Goal: Information Seeking & Learning: Learn about a topic

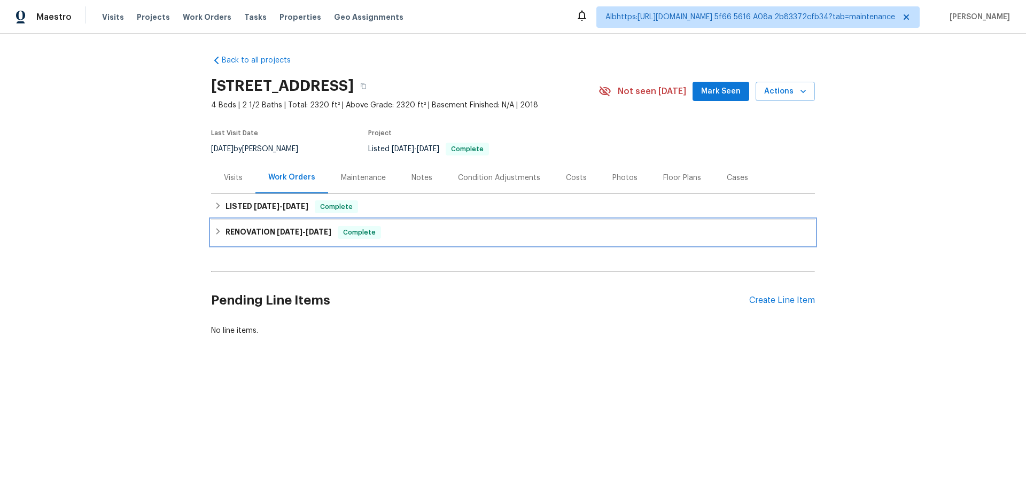
click at [229, 239] on div "RENOVATION 7/29/25 - 7/31/25 Complete" at bounding box center [513, 233] width 604 height 26
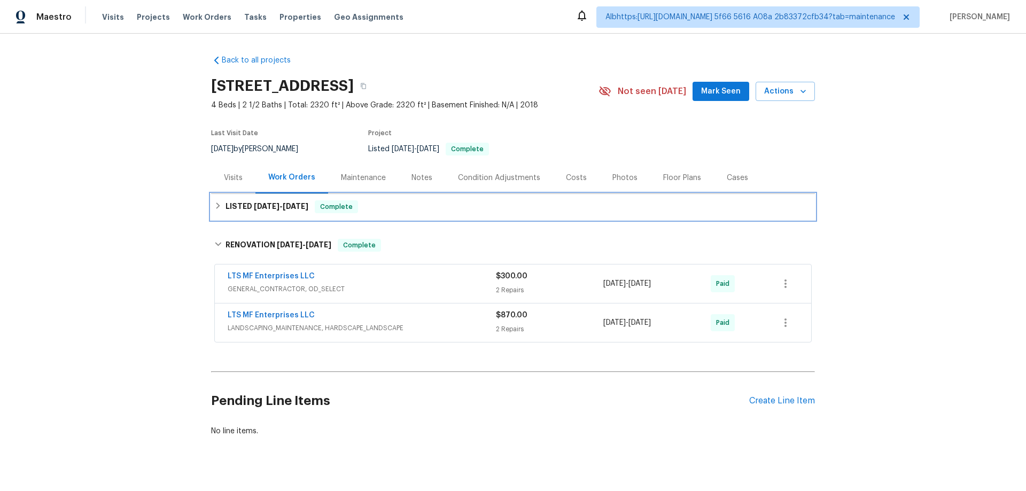
click at [247, 216] on div "LISTED 9/5/25 - 9/6/25 Complete" at bounding box center [513, 207] width 604 height 26
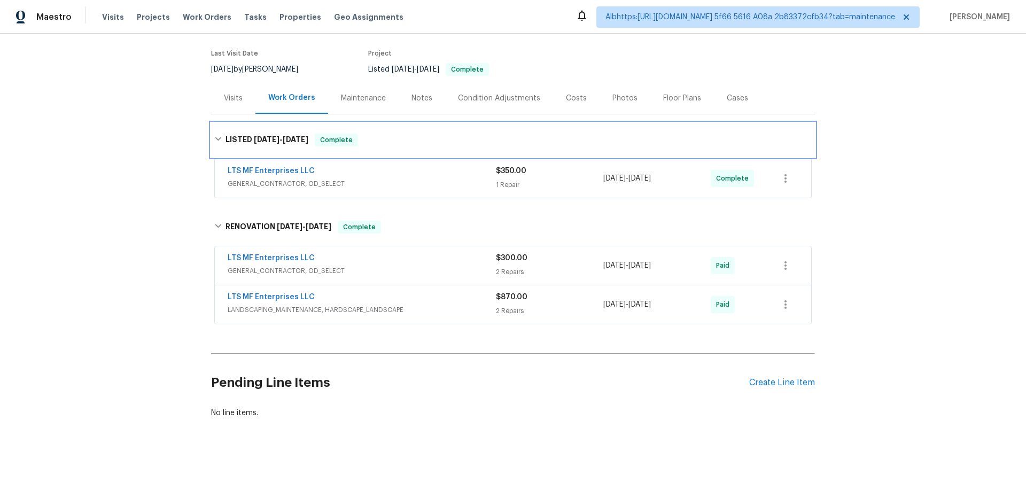
scroll to position [88, 0]
click at [160, 214] on div "Back to all projects 2214 Tree Top Ct, Granbury, TX 76049 4 Beds | 2 1/2 Baths …" at bounding box center [513, 262] width 1026 height 457
click at [136, 243] on div "Back to all projects 2214 Tree Top Ct, Granbury, TX 76049 4 Beds | 2 1/2 Baths …" at bounding box center [513, 262] width 1026 height 457
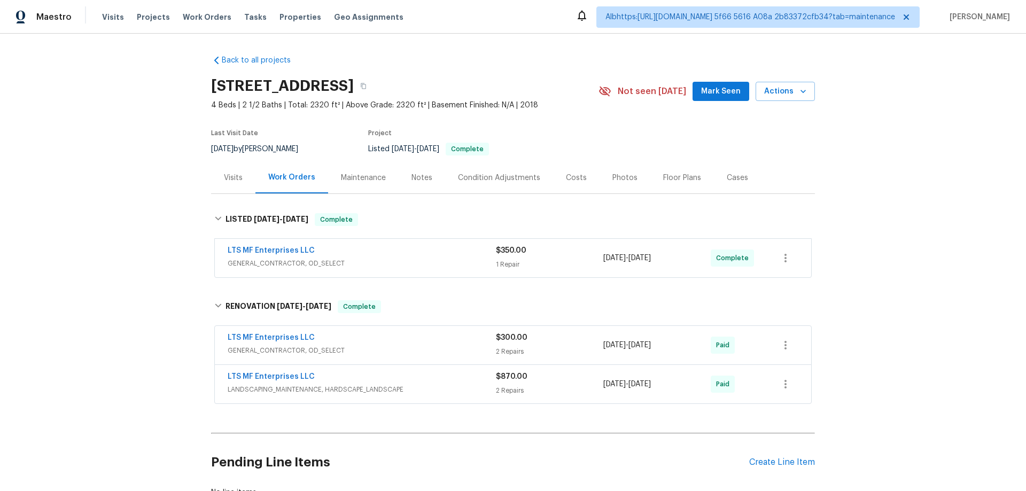
drag, startPoint x: 94, startPoint y: 267, endPoint x: 98, endPoint y: 279, distance: 13.4
click at [94, 267] on div "Back to all projects [STREET_ADDRESS] 4 Beds | 2 1/2 Baths | Total: 2320 ft² | …" at bounding box center [513, 262] width 1026 height 457
click at [169, 240] on div "Back to all projects [STREET_ADDRESS] 4 Beds | 2 1/2 Baths | Total: 2320 ft² | …" at bounding box center [513, 262] width 1026 height 457
click at [136, 288] on div "Back to all projects [STREET_ADDRESS] 4 Beds | 2 1/2 Baths | Total: 2320 ft² | …" at bounding box center [513, 262] width 1026 height 457
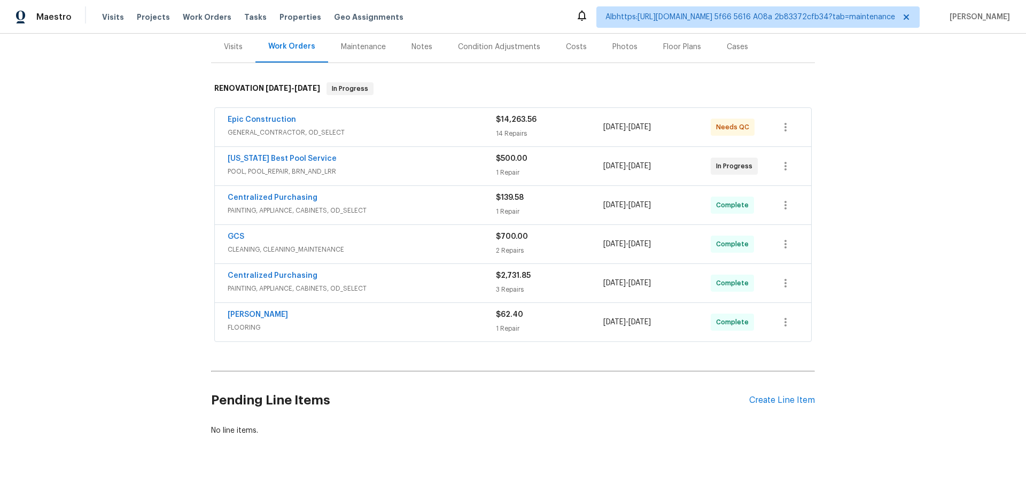
scroll to position [157, 0]
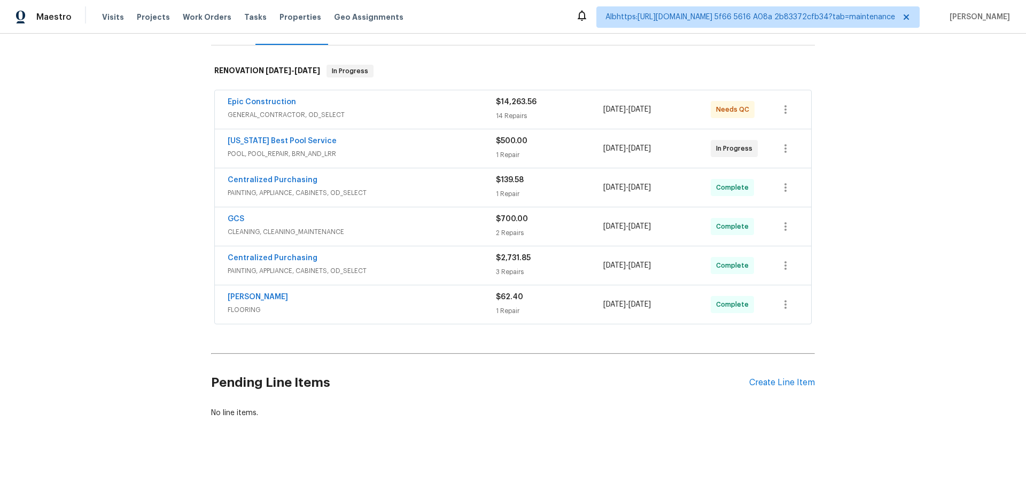
click at [156, 246] on div "Back to all projects [STREET_ADDRESS] 5 Beds | 3 Baths | Total: 3073 ft² | Abov…" at bounding box center [513, 262] width 1026 height 457
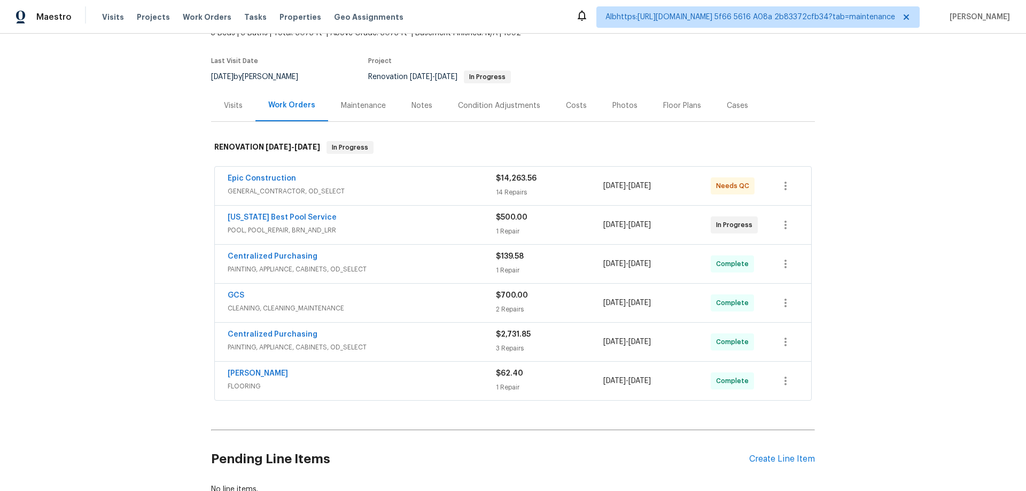
scroll to position [0, 0]
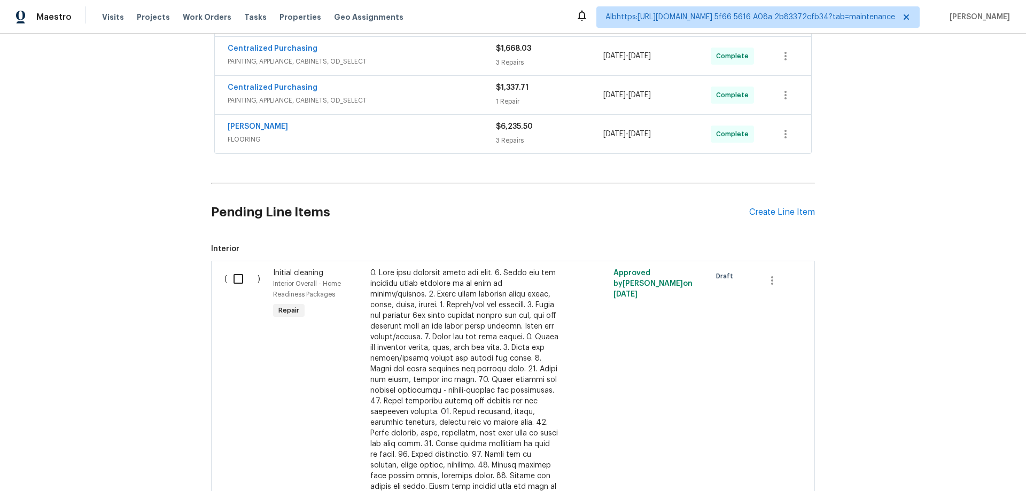
scroll to position [321, 0]
click at [125, 244] on div "Back to all projects 8801 Falcon Crest Dr, McKinney, TX 75072 4 Beds | 3 1/2 Ba…" at bounding box center [513, 262] width 1026 height 457
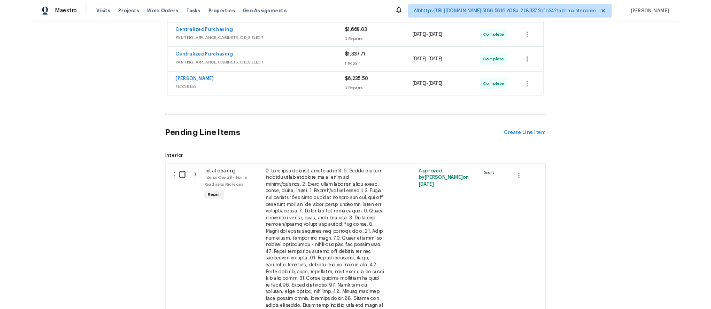
scroll to position [71, 0]
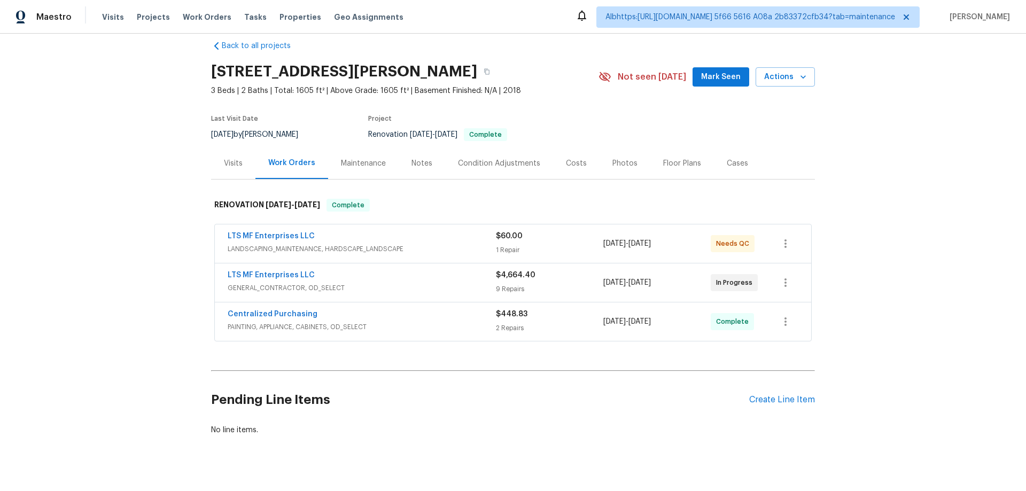
scroll to position [40, 0]
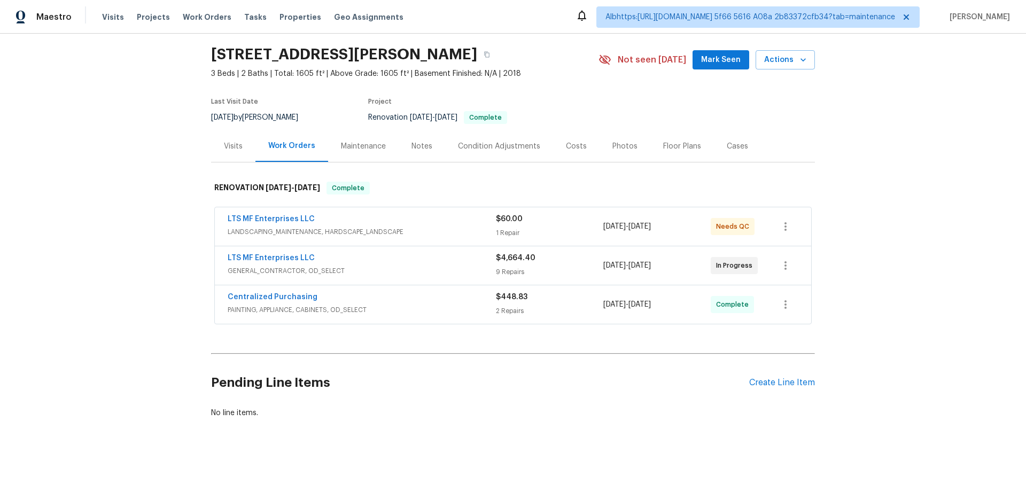
click at [150, 244] on div "Back to all projects 161 Kennedy Dr, Venus, TX 76084 3 Beds | 2 Baths | Total: …" at bounding box center [513, 262] width 1026 height 457
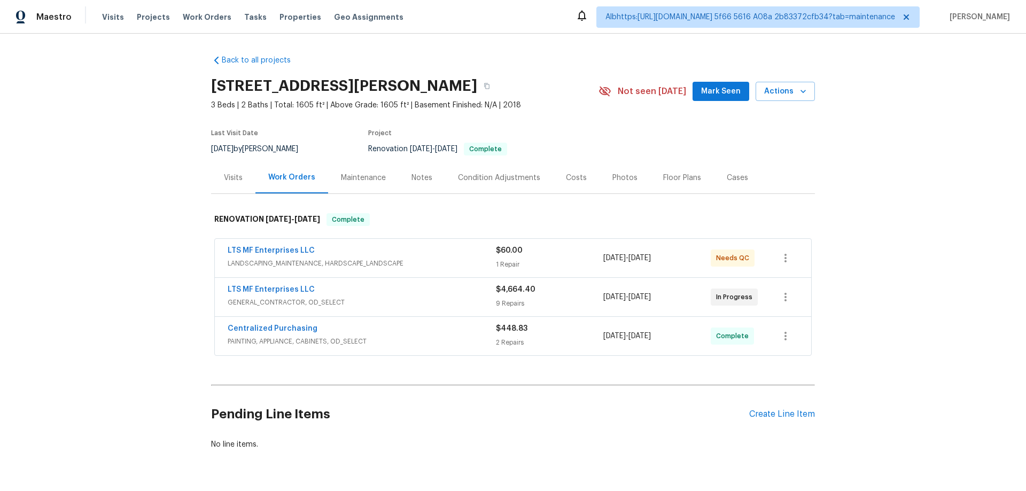
click at [108, 254] on div "Back to all projects 161 Kennedy Dr, Venus, TX 76084 3 Beds | 2 Baths | Total: …" at bounding box center [513, 262] width 1026 height 457
click at [138, 212] on div "Back to all projects 161 Kennedy Dr, Venus, TX 76084 3 Beds | 2 Baths | Total: …" at bounding box center [513, 262] width 1026 height 457
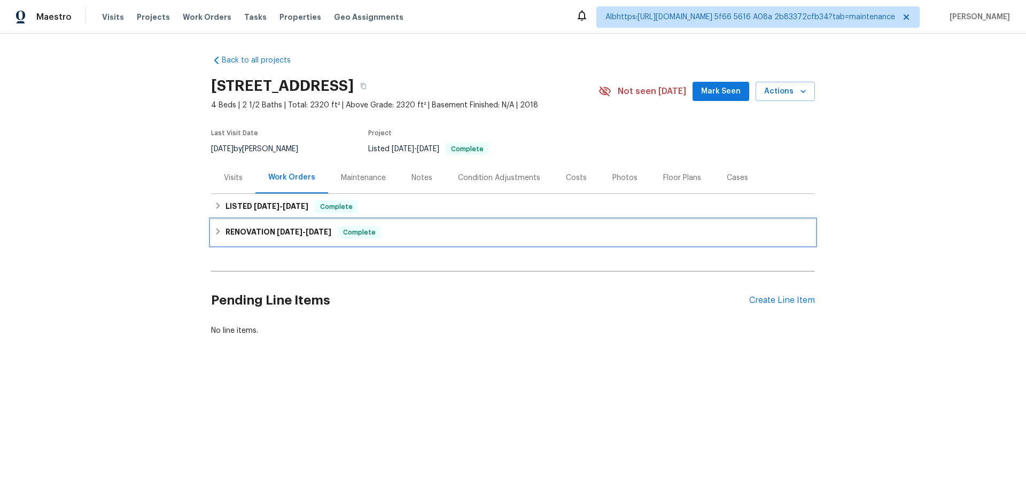
click at [232, 241] on div "RENOVATION [DATE] - [DATE] Complete" at bounding box center [513, 233] width 604 height 26
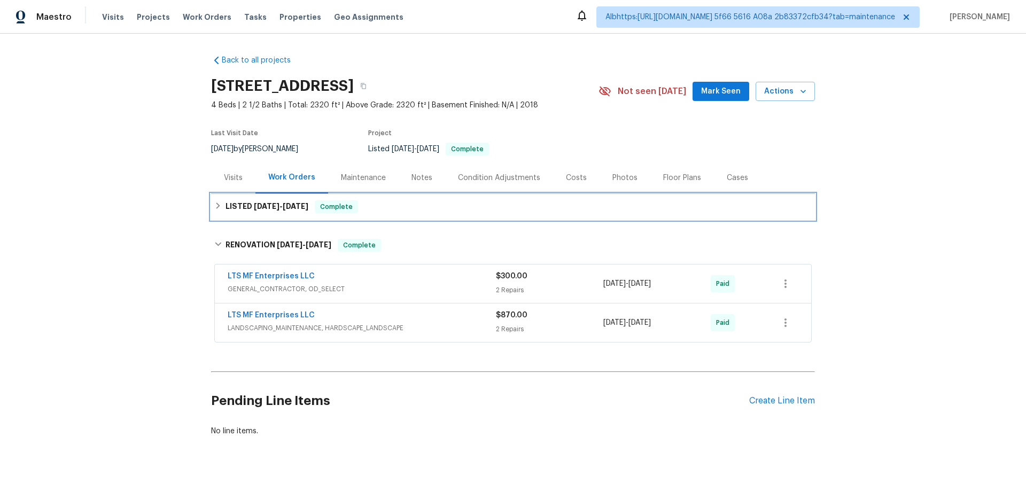
click at [234, 217] on div "LISTED 9/5/25 - 9/6/25 Complete" at bounding box center [513, 207] width 604 height 26
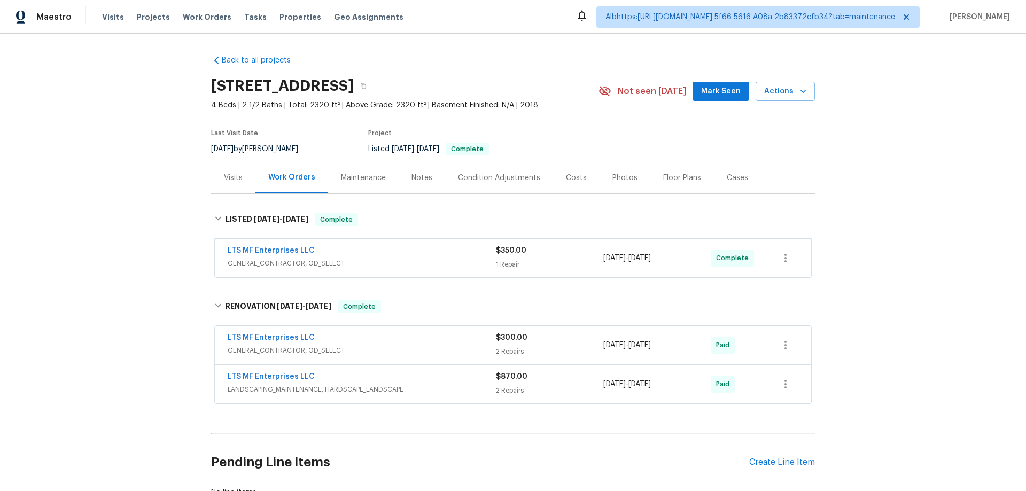
click at [95, 265] on div "Back to all projects 2214 Tree Top Ct, Granbury, TX 76049 4 Beds | 2 1/2 Baths …" at bounding box center [513, 262] width 1026 height 457
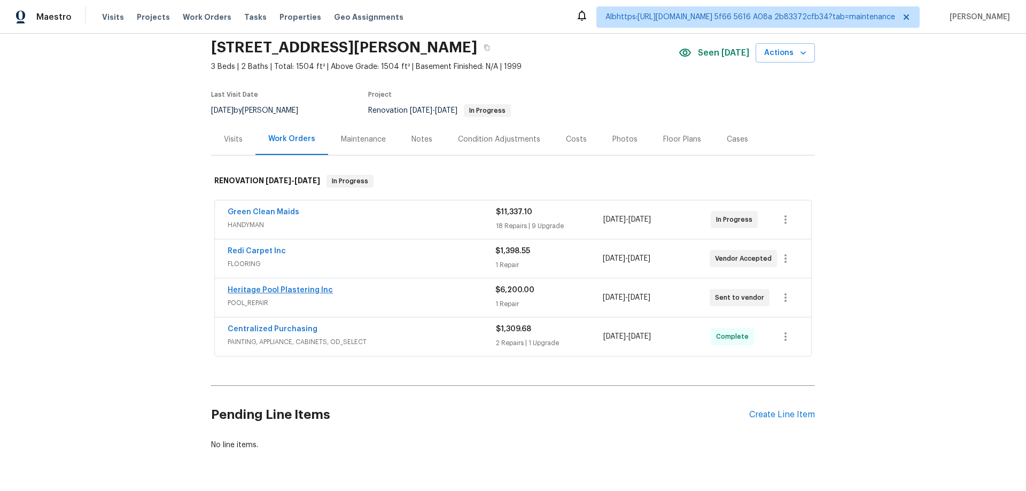
scroll to position [79, 0]
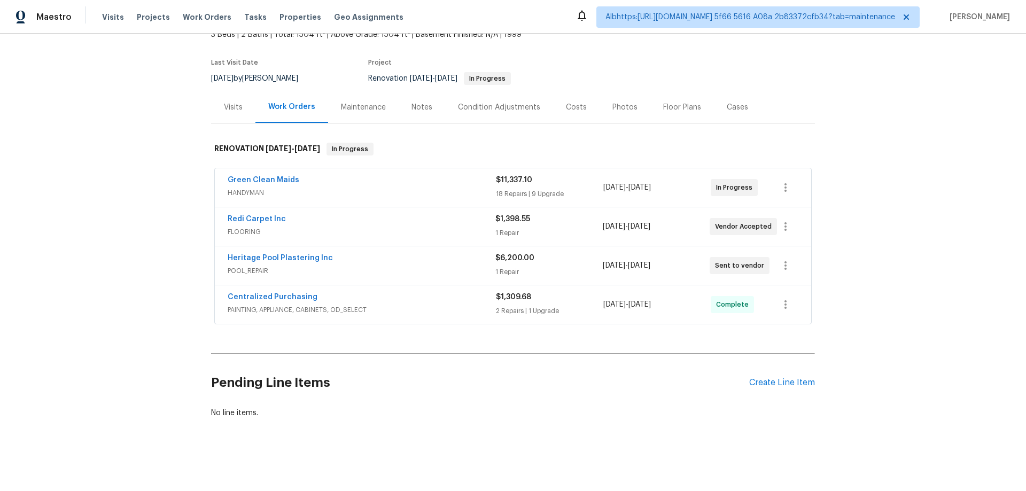
click at [131, 259] on div "Back to all projects 2753 Saigon Dr, Henderson, NV 89052 3 Beds | 2 Baths | Tot…" at bounding box center [513, 262] width 1026 height 457
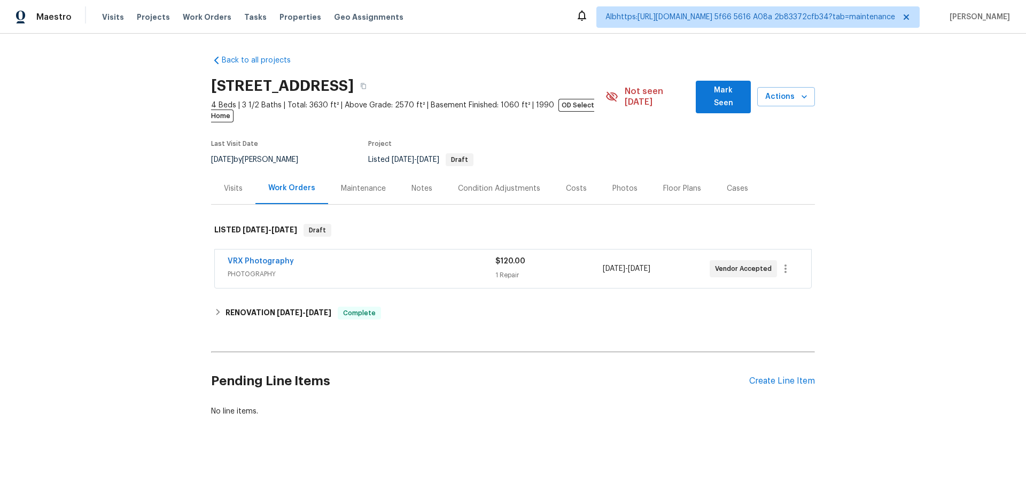
drag, startPoint x: 242, startPoint y: 289, endPoint x: 231, endPoint y: 301, distance: 16.6
click at [242, 289] on div "Back to all projects [STREET_ADDRESS] 4 Beds | 3 1/2 Baths | Total: 3630 ft² | …" at bounding box center [513, 235] width 604 height 379
click at [231, 307] on h6 "RENOVATION [DATE] - [DATE]" at bounding box center [279, 313] width 106 height 13
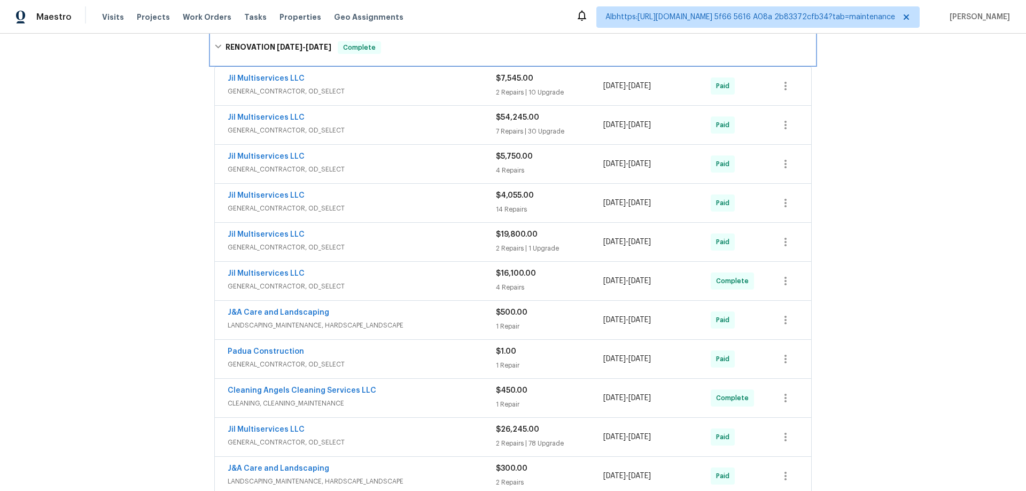
scroll to position [312, 0]
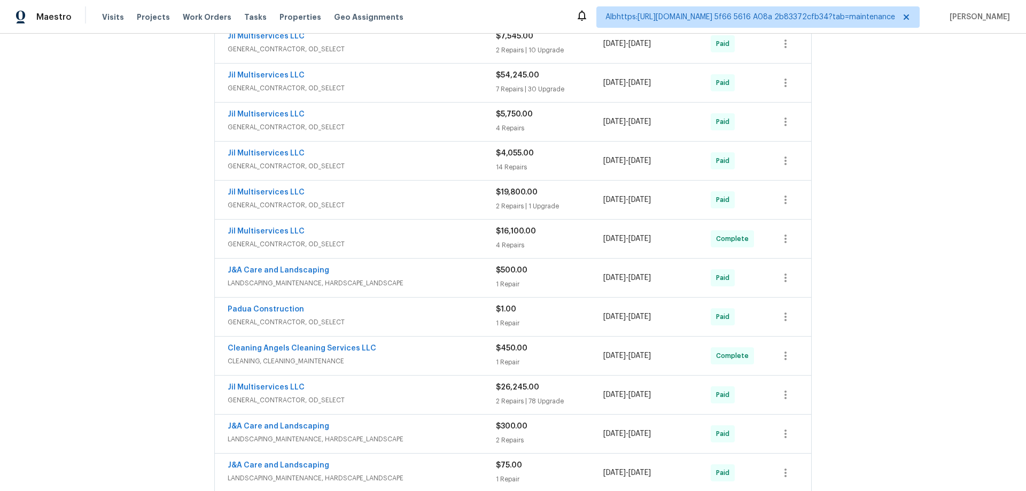
click at [146, 284] on div "Back to all projects [STREET_ADDRESS] 4 Beds | 3 1/2 Baths | Total: 3630 ft² | …" at bounding box center [513, 262] width 1026 height 457
click at [112, 172] on div "Back to all projects [STREET_ADDRESS] 4 Beds | 3 1/2 Baths | Total: 3630 ft² | …" at bounding box center [513, 262] width 1026 height 457
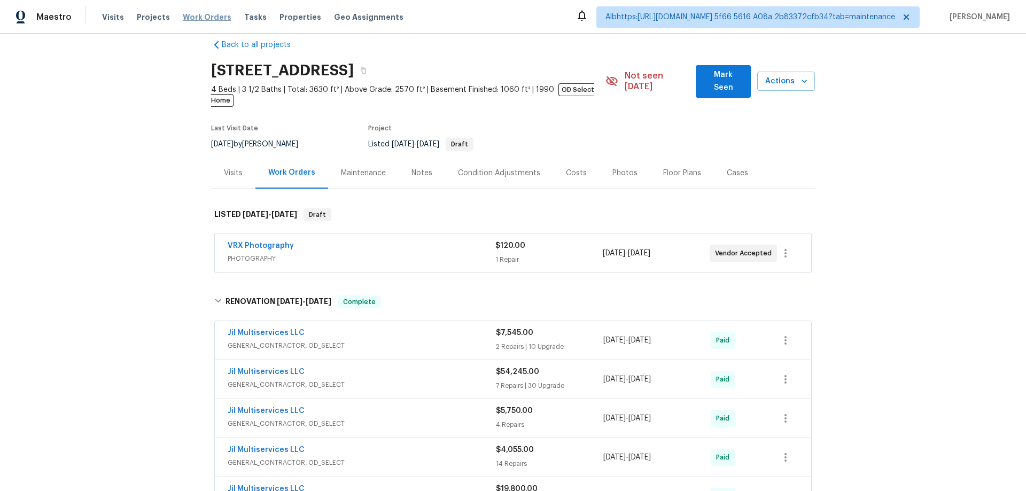
scroll to position [0, 0]
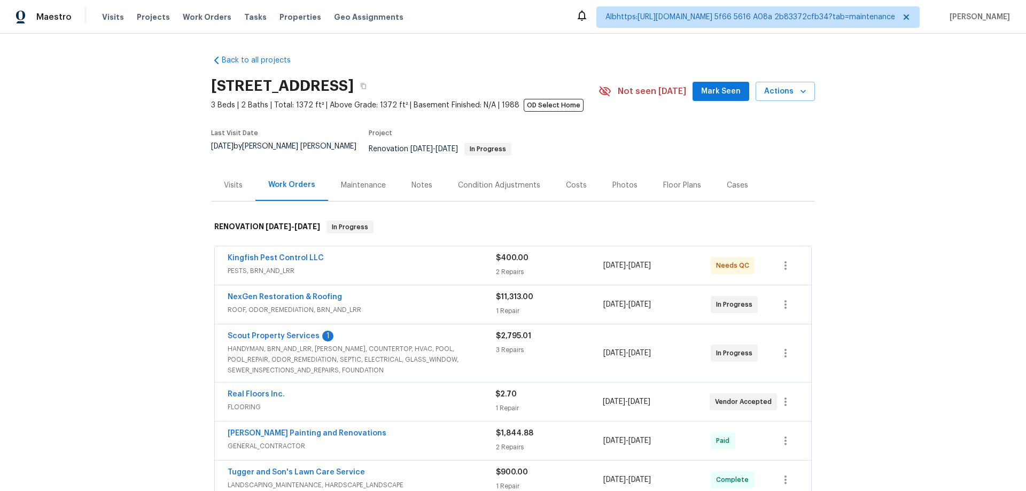
click at [133, 293] on div "Back to all projects 2070 Tickford St, Middleburg, FL 32068 3 Beds | 2 Baths | …" at bounding box center [513, 262] width 1026 height 457
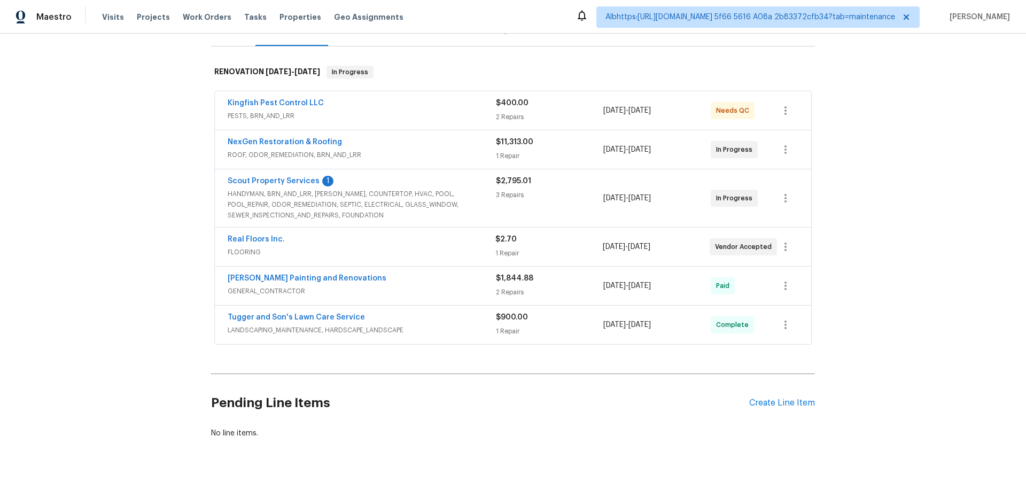
scroll to position [160, 0]
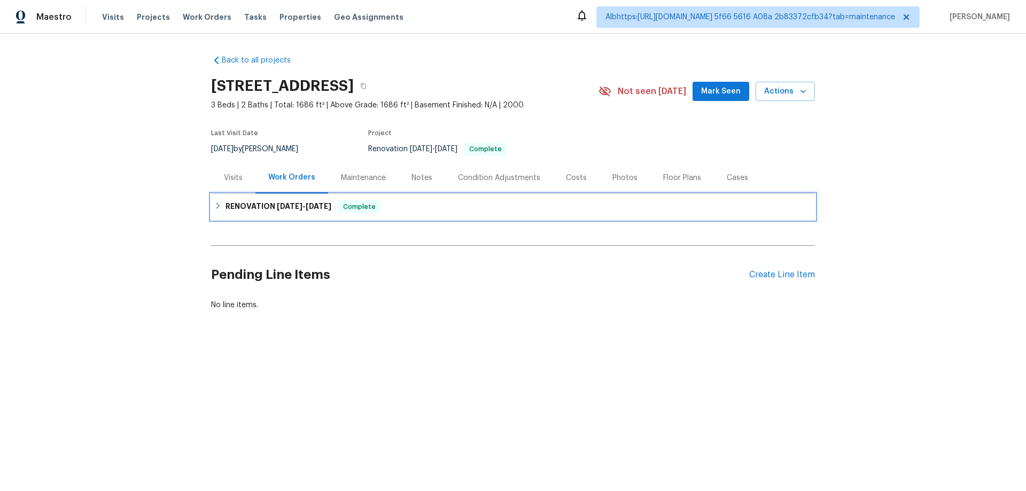
click at [293, 211] on h6 "RENOVATION 9/5/25 - 9/12/25" at bounding box center [279, 206] width 106 height 13
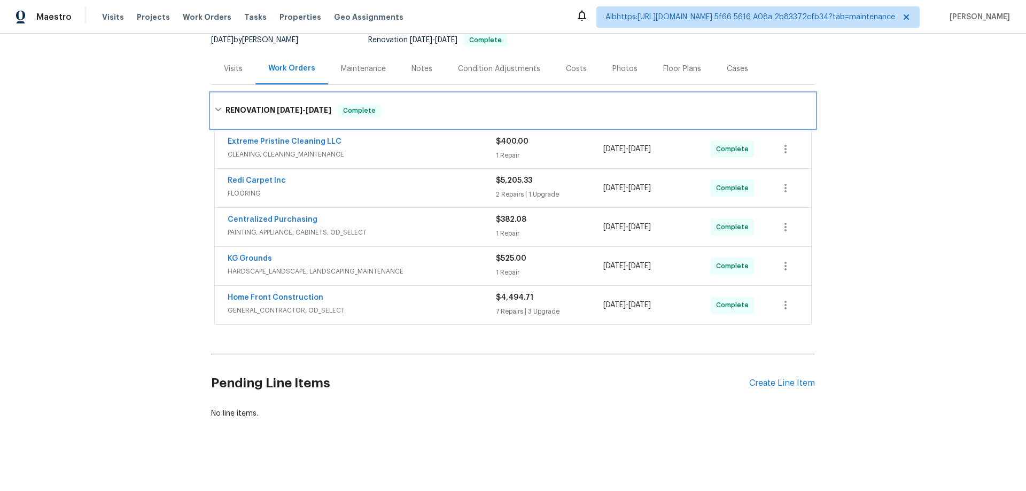
scroll to position [110, 0]
click at [164, 189] on div "Back to all projects 1616 Briarstone Way, Indianapolis, IN 46227 3 Beds | 2 Bat…" at bounding box center [513, 262] width 1026 height 457
click at [147, 188] on div "Back to all projects [STREET_ADDRESS] 3 Beds | 2 Baths | Total: 1686 ft² | Abov…" at bounding box center [513, 262] width 1026 height 457
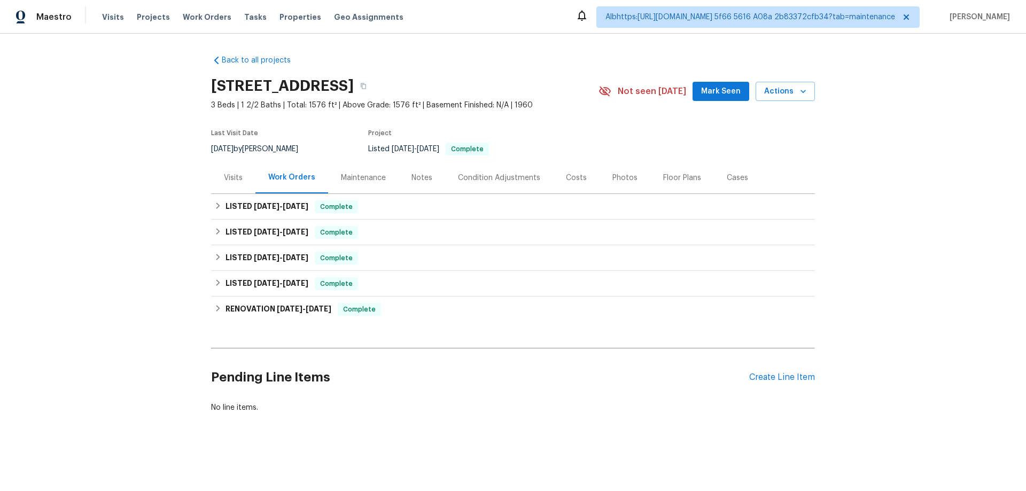
scroll to position [3, 0]
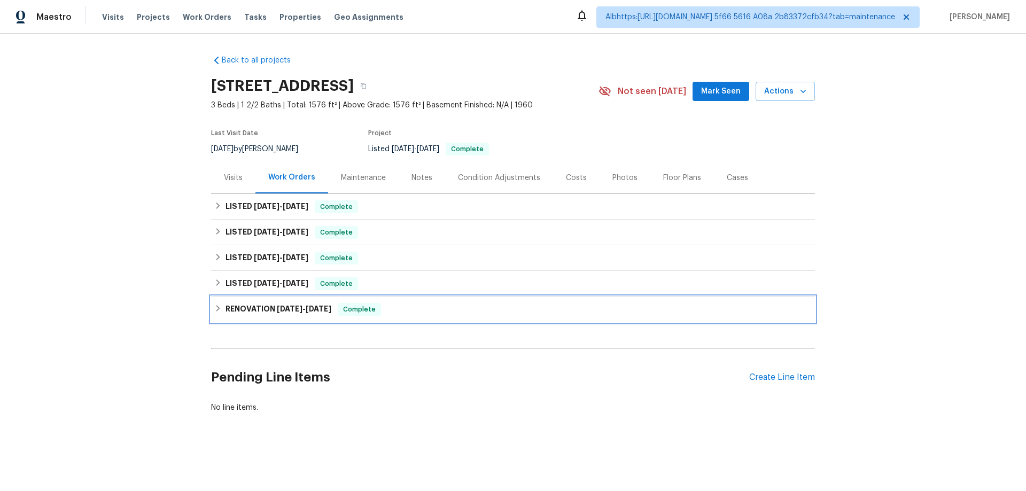
click at [235, 299] on div "RENOVATION 4/24/24 - 5/24/24 Complete" at bounding box center [513, 310] width 604 height 26
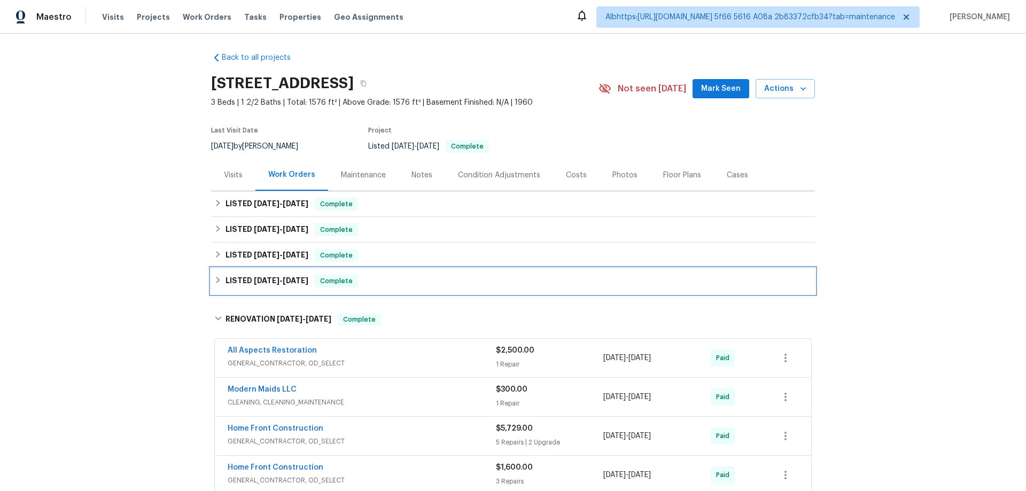
click at [240, 289] on div "LISTED 5/29/24 - 5/30/24 Complete" at bounding box center [513, 281] width 604 height 26
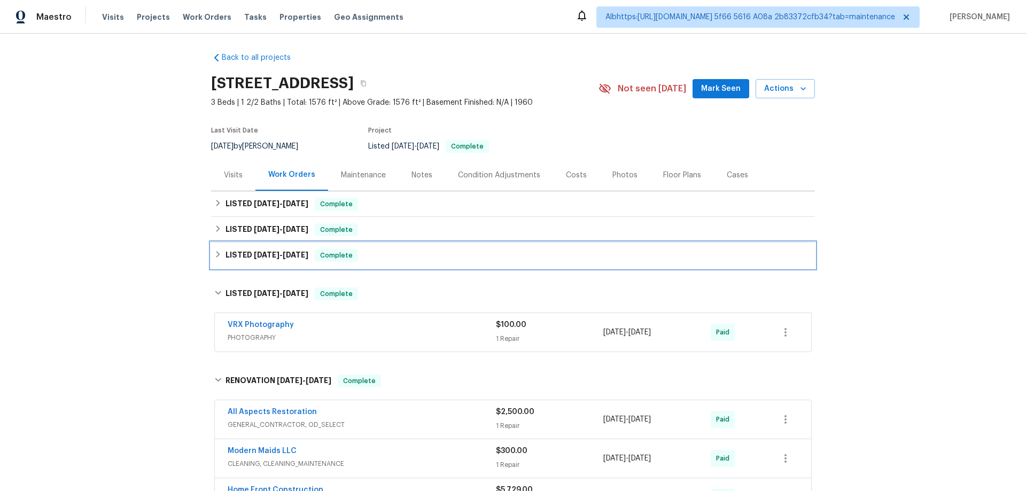
drag, startPoint x: 247, startPoint y: 254, endPoint x: 255, endPoint y: 229, distance: 25.9
click at [248, 253] on h6 "LISTED 6/14/24 - 6/17/24" at bounding box center [267, 255] width 83 height 13
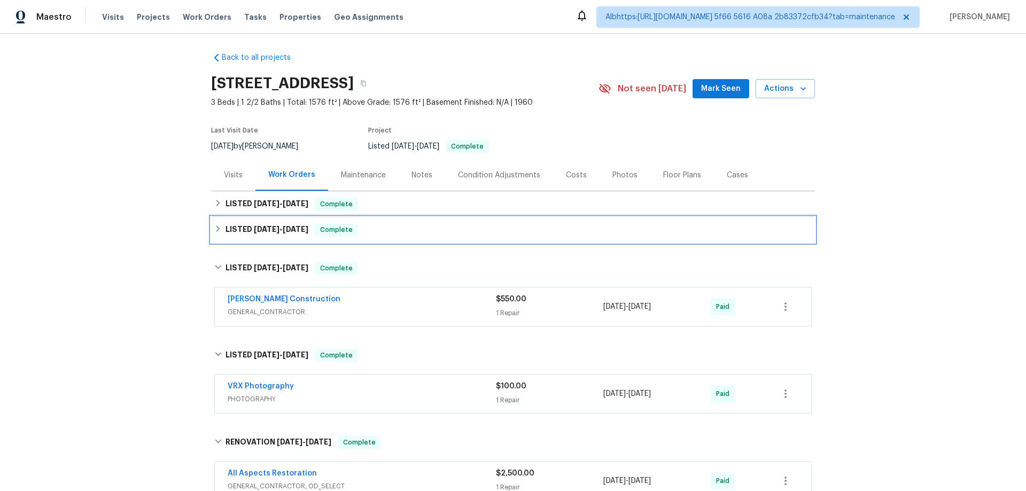
drag, startPoint x: 255, startPoint y: 229, endPoint x: 244, endPoint y: 212, distance: 21.2
click at [255, 229] on span "6/19/24" at bounding box center [267, 229] width 26 height 7
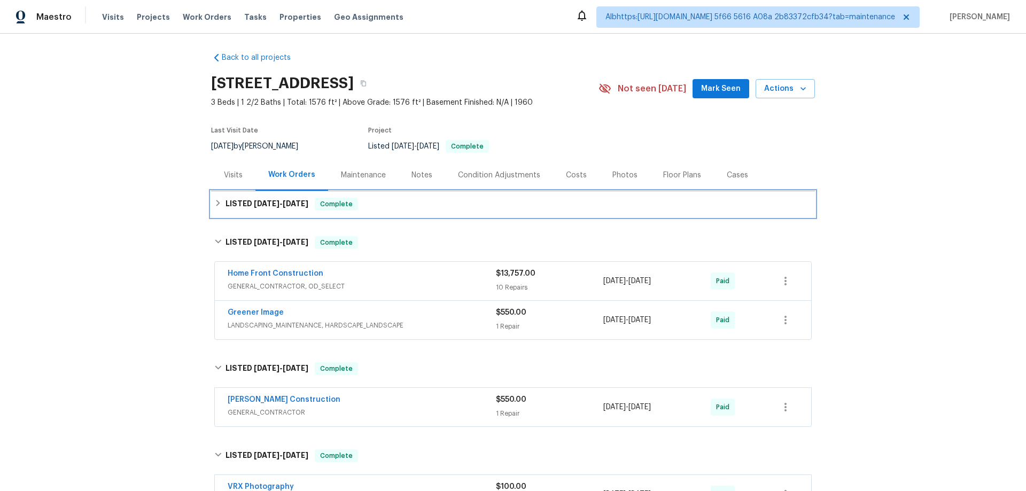
click at [243, 210] on div "LISTED 11/26/24 - 11/26/24 Complete" at bounding box center [513, 204] width 604 height 26
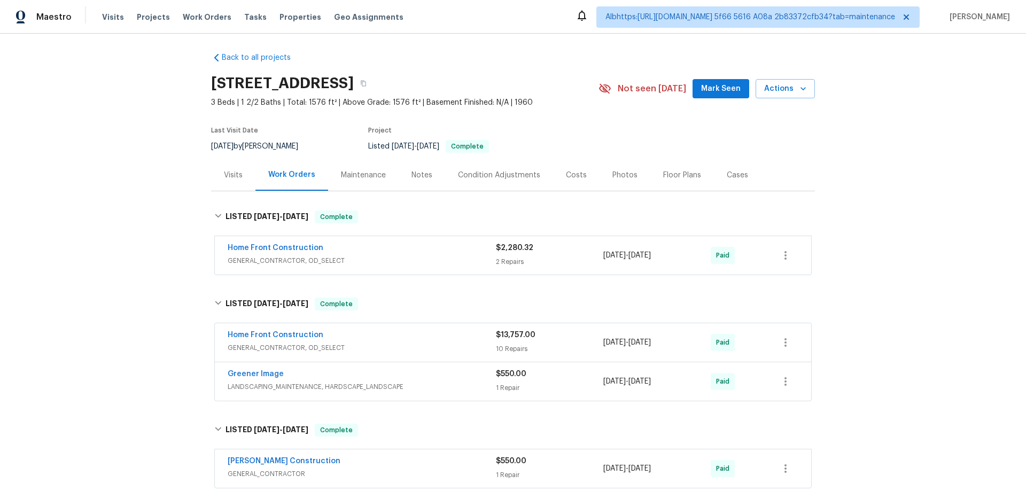
click at [94, 267] on div "Back to all projects 4125 Rainbow View Dr, Indianapolis, IN 46221 3 Beds | 1 2/…" at bounding box center [513, 262] width 1026 height 457
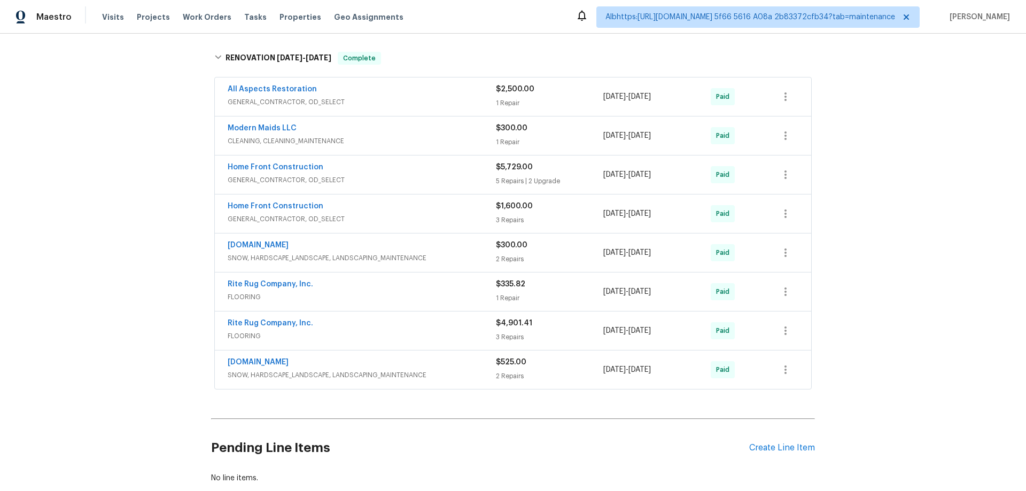
scroll to position [131, 0]
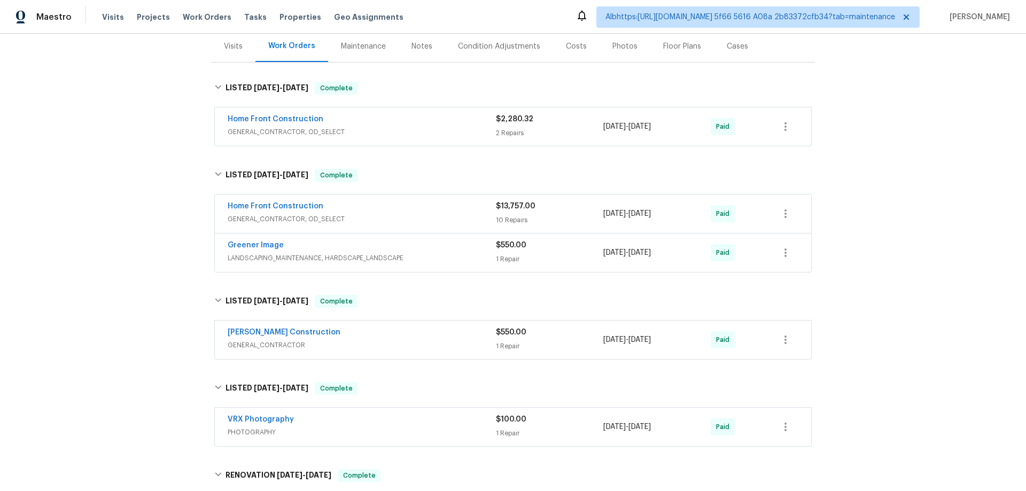
click at [92, 310] on div "Back to all projects 4125 Rainbow View Dr, Indianapolis, IN 46221 3 Beds | 1 2/…" at bounding box center [513, 262] width 1026 height 457
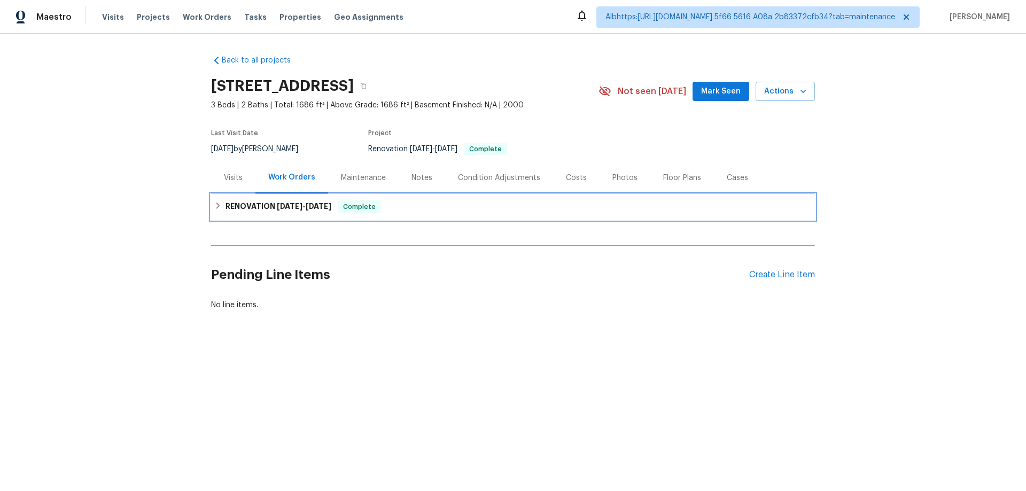
click at [243, 202] on h6 "RENOVATION 9/5/25 - 9/12/25" at bounding box center [279, 206] width 106 height 13
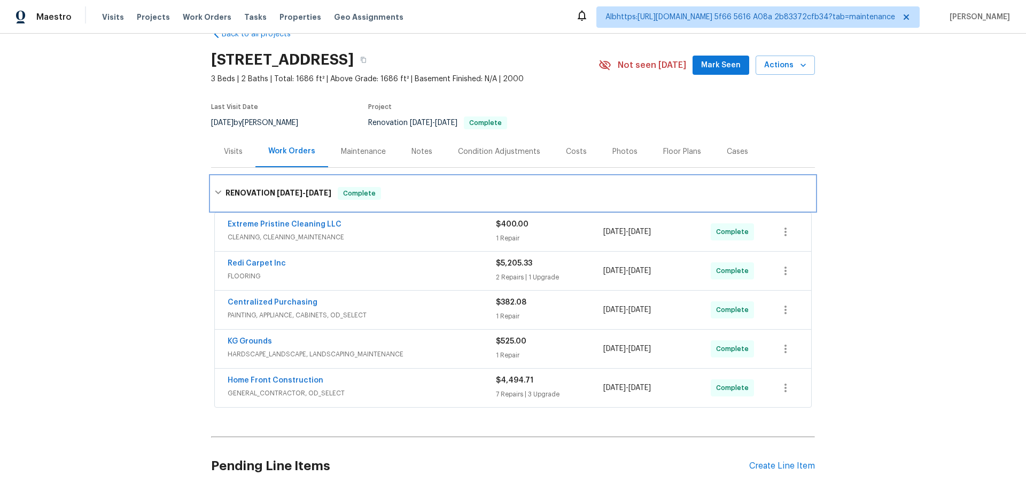
scroll to position [59, 0]
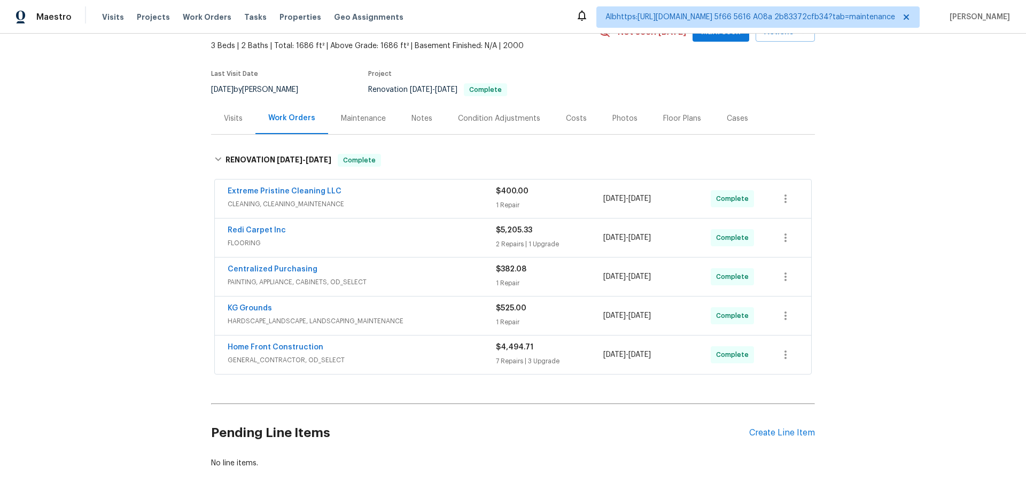
click at [128, 265] on div "Back to all projects 1616 Briarstone Way, Indianapolis, IN 46227 3 Beds | 2 Bat…" at bounding box center [513, 262] width 1026 height 457
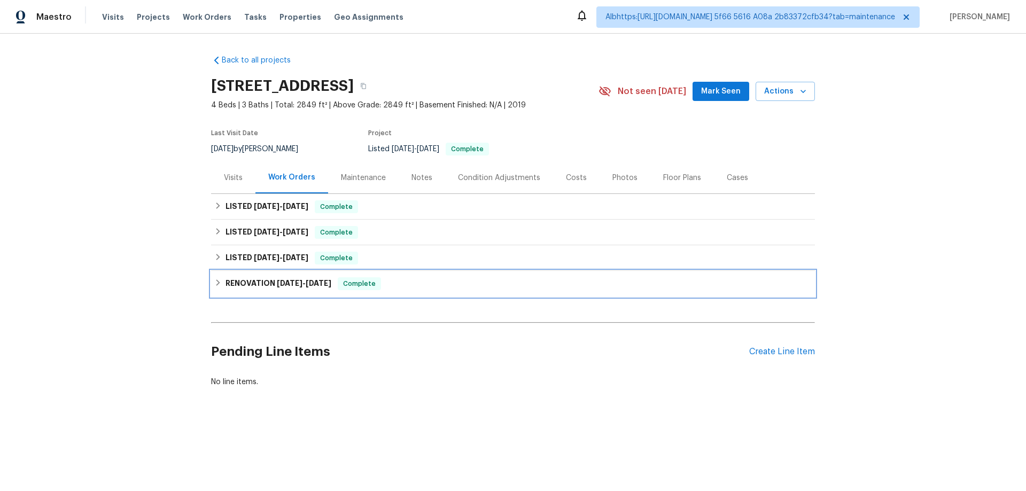
drag, startPoint x: 242, startPoint y: 279, endPoint x: 243, endPoint y: 266, distance: 13.5
click at [242, 280] on h6 "RENOVATION 11/15/24 - 11/22/24" at bounding box center [279, 283] width 106 height 13
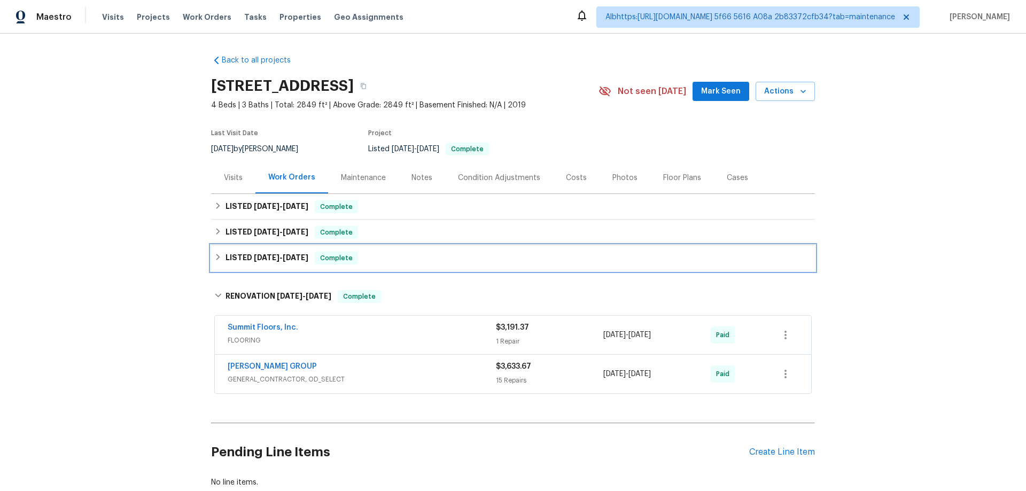
click at [246, 253] on h6 "LISTED 1/17/25 - 1/18/25" at bounding box center [267, 258] width 83 height 13
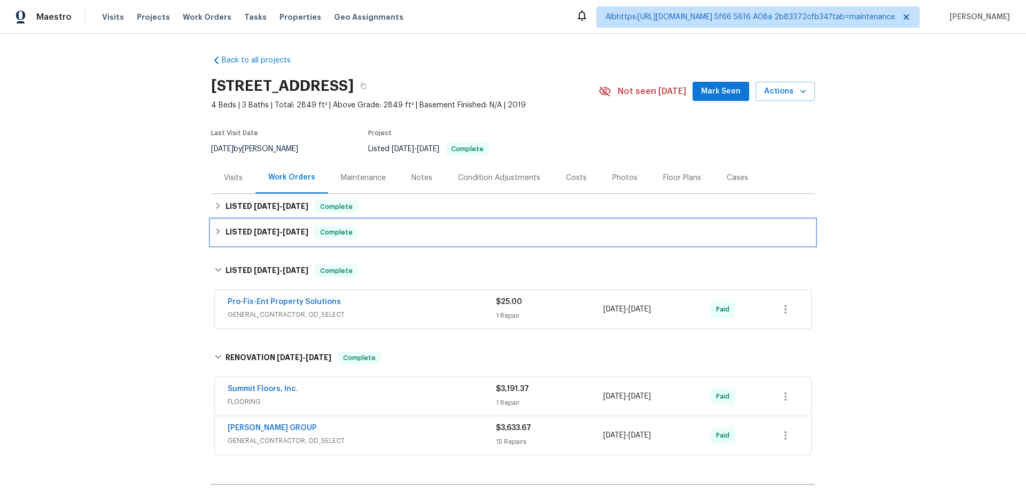
drag, startPoint x: 252, startPoint y: 227, endPoint x: 248, endPoint y: 217, distance: 10.8
click at [252, 226] on h6 "LISTED 2/14/25 - 2/18/25" at bounding box center [267, 232] width 83 height 13
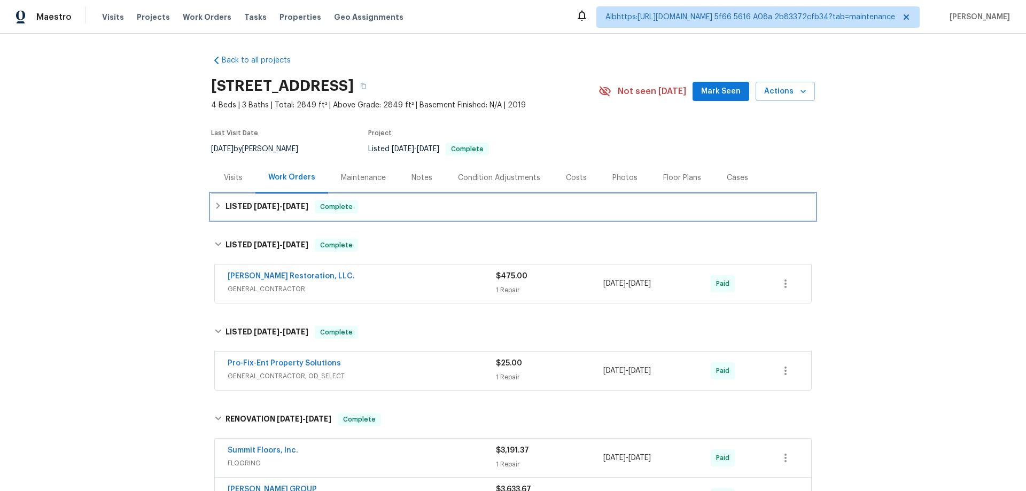
drag, startPoint x: 248, startPoint y: 216, endPoint x: 244, endPoint y: 214, distance: 5.5
click at [247, 215] on div "LISTED 9/1/25 - 9/12/25 Complete" at bounding box center [513, 207] width 604 height 26
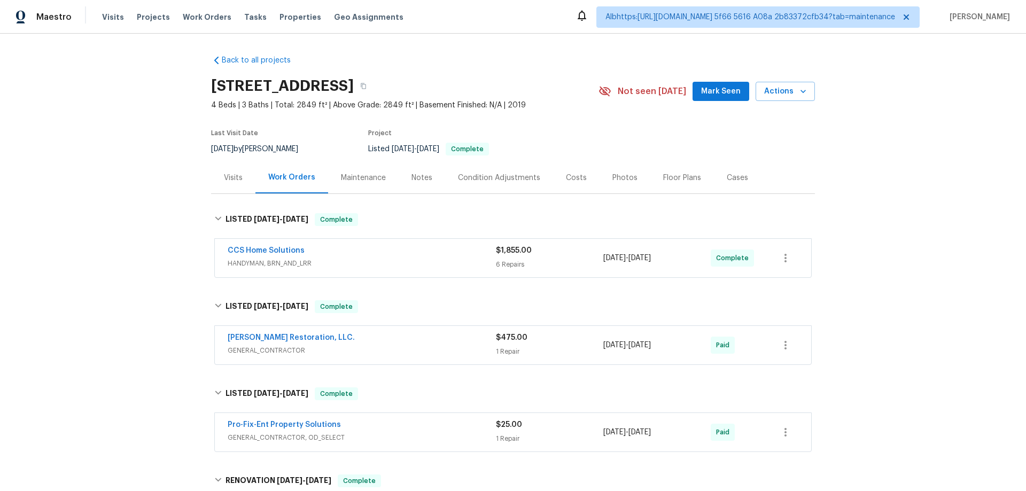
click at [150, 254] on div "Back to all projects 2811 Apache St, League City, TX 77573 4 Beds | 3 Baths | T…" at bounding box center [513, 262] width 1026 height 457
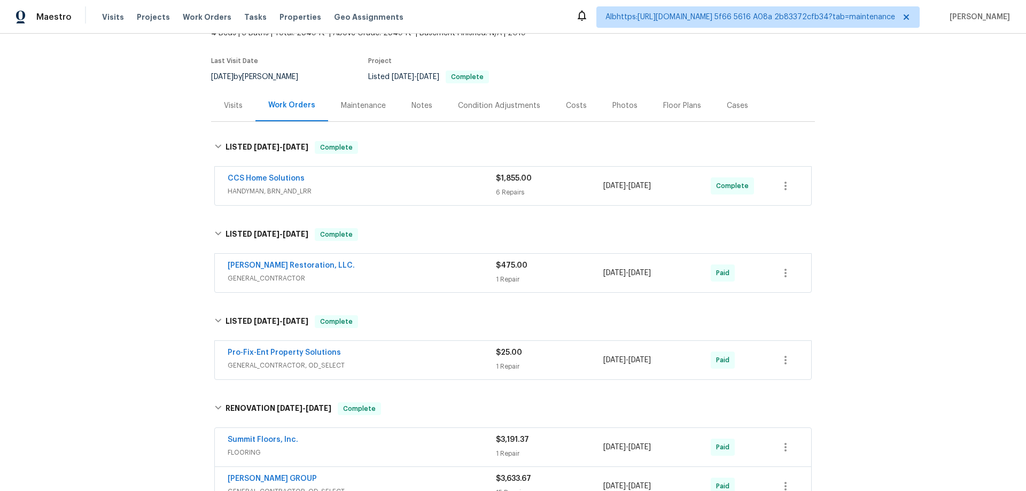
scroll to position [262, 0]
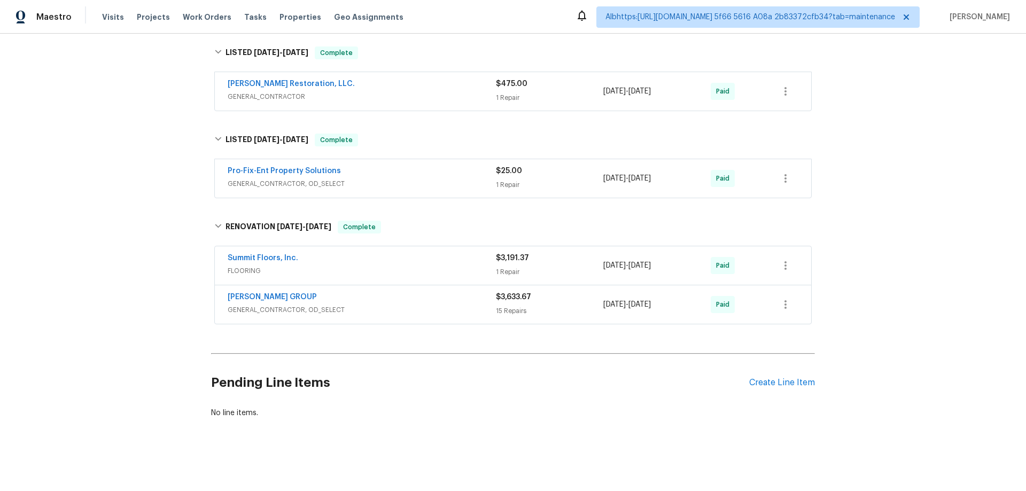
click at [135, 206] on div "Back to all projects 2811 Apache St, League City, TX 77573 4 Beds | 3 Baths | T…" at bounding box center [513, 262] width 1026 height 457
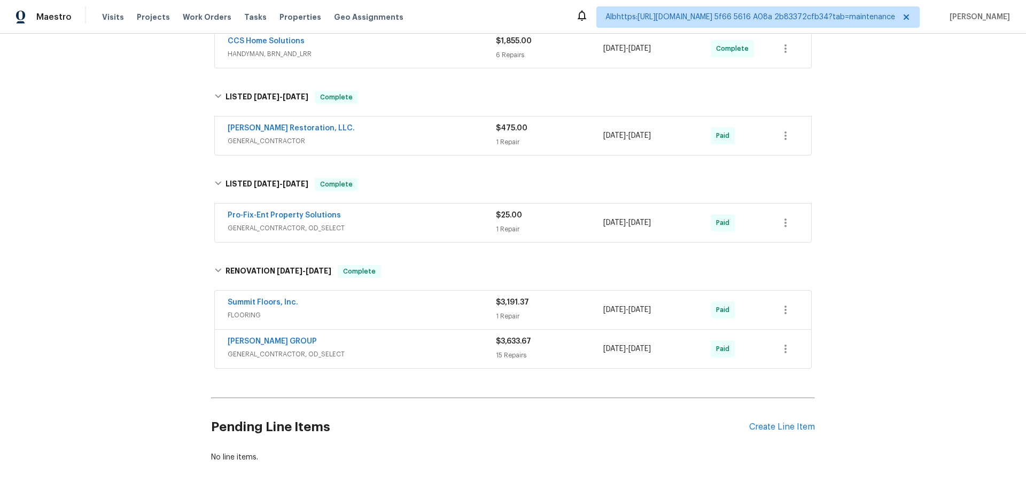
scroll to position [214, 0]
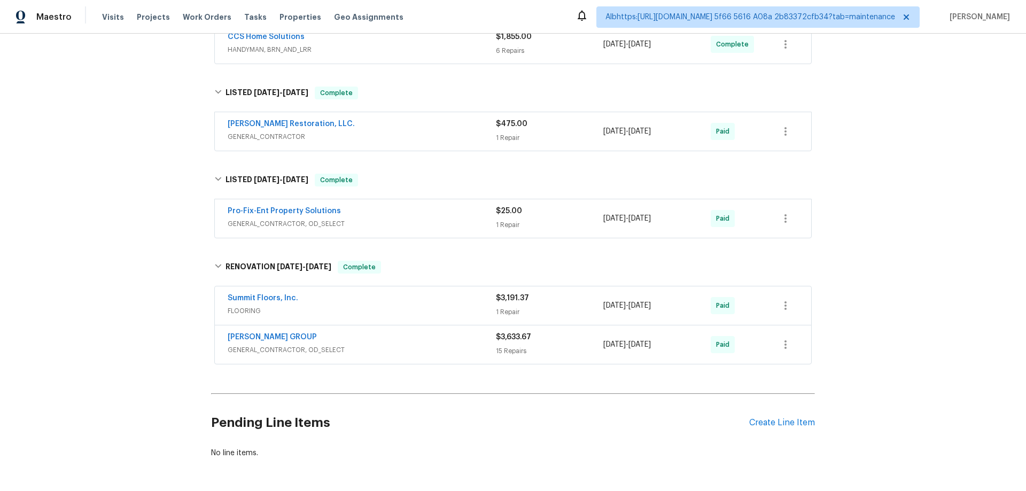
click at [119, 249] on div "Back to all projects 2811 Apache St, League City, TX 77573 4 Beds | 3 Baths | T…" at bounding box center [513, 262] width 1026 height 457
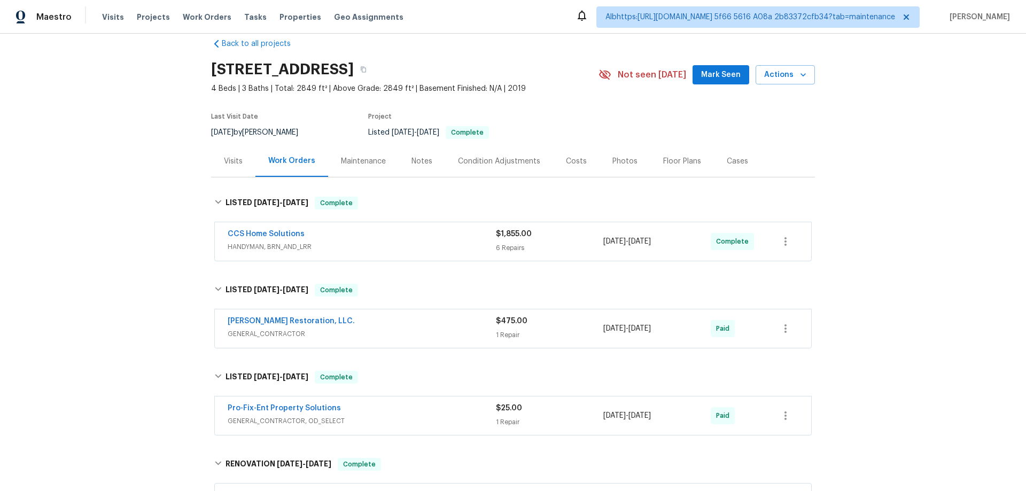
scroll to position [0, 0]
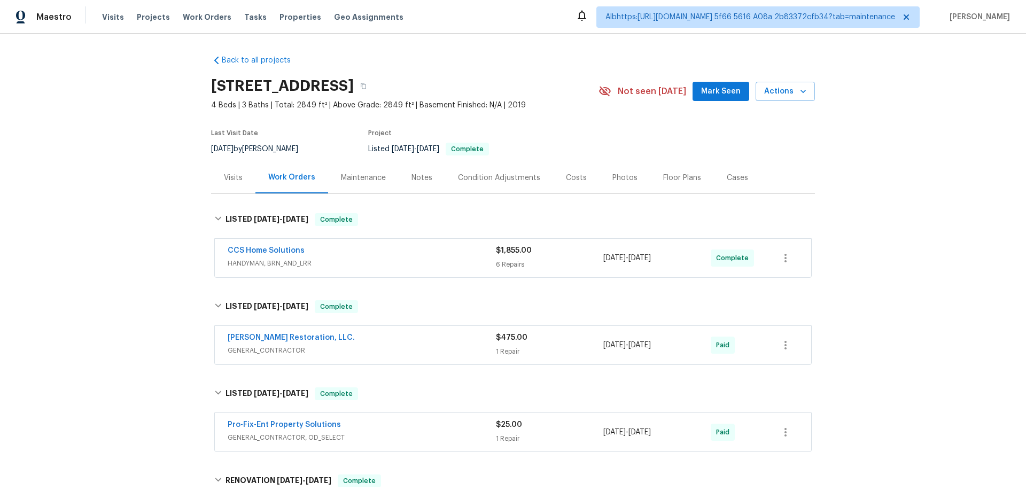
click at [139, 307] on div "Back to all projects 2811 Apache St, League City, TX 77573 4 Beds | 3 Baths | T…" at bounding box center [513, 262] width 1026 height 457
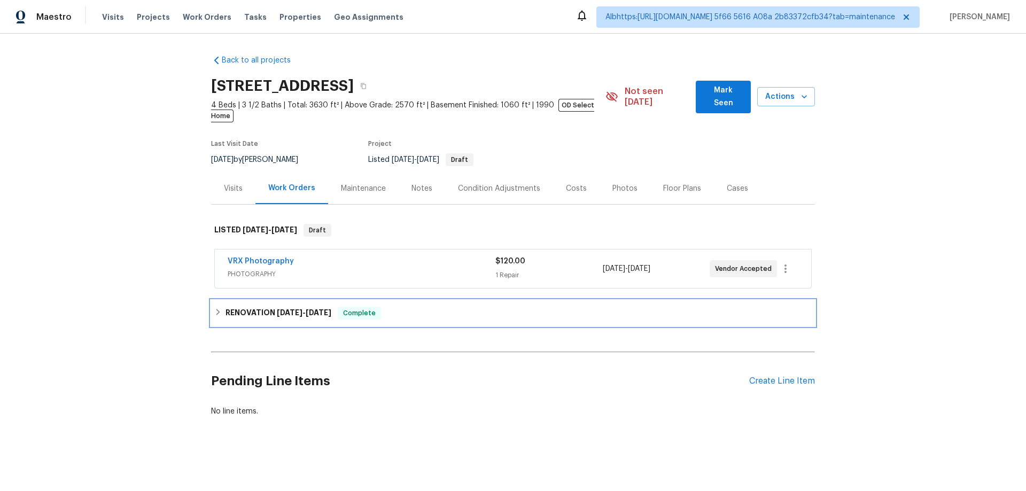
drag, startPoint x: 299, startPoint y: 298, endPoint x: 208, endPoint y: 267, distance: 96.0
click at [297, 309] on span "2/26/25" at bounding box center [290, 312] width 26 height 7
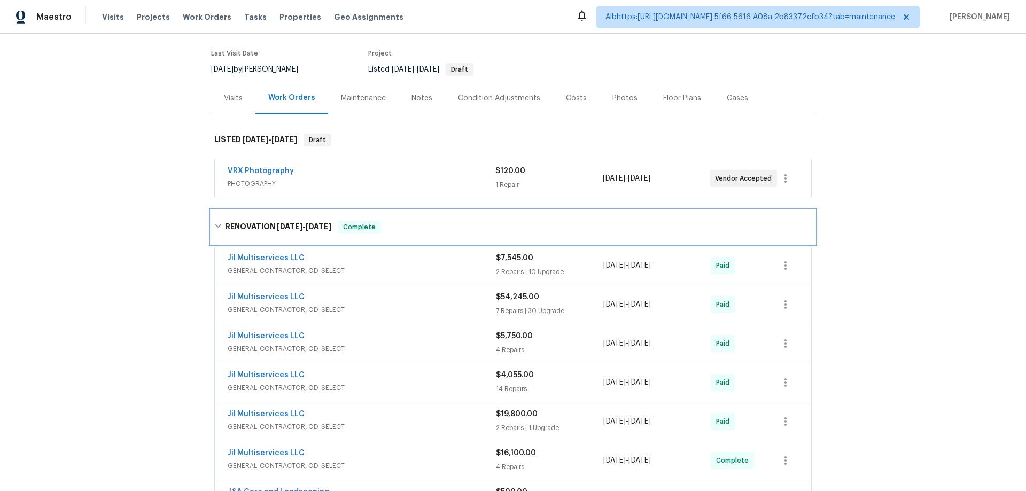
scroll to position [152, 0]
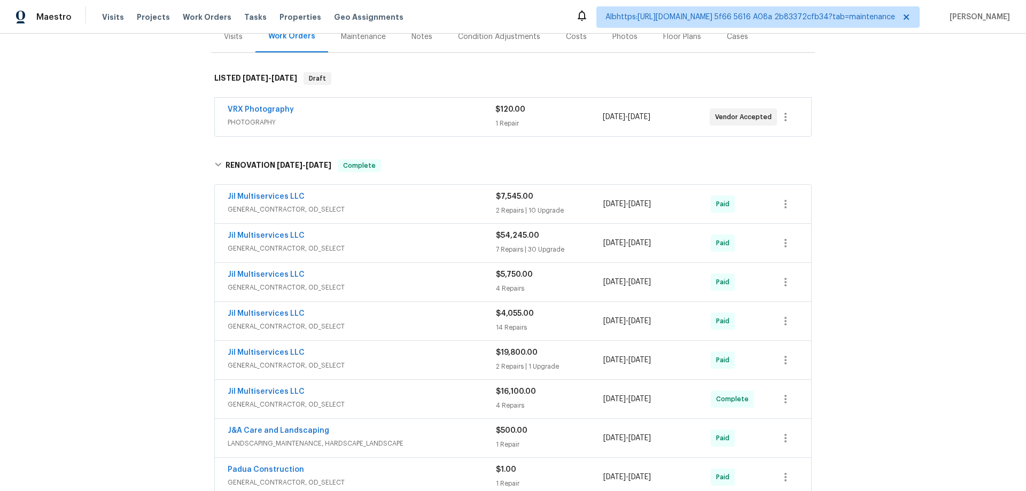
click at [84, 247] on div "Back to all projects 4436 Lochurst Dr, Pfafftown, NC 27040 4 Beds | 3 1/2 Baths…" at bounding box center [513, 262] width 1026 height 457
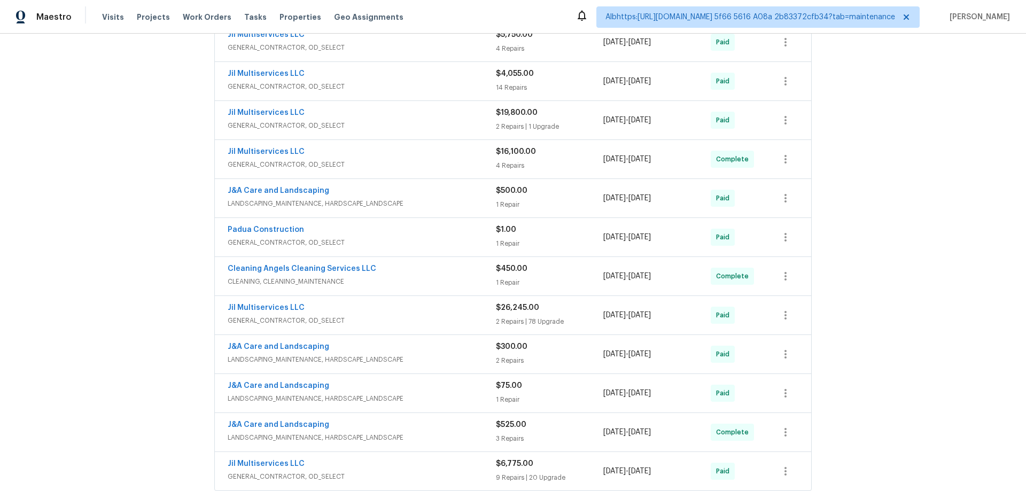
click at [35, 296] on div "Back to all projects 4436 Lochurst Dr, Pfafftown, NC 27040 4 Beds | 3 1/2 Baths…" at bounding box center [513, 262] width 1026 height 457
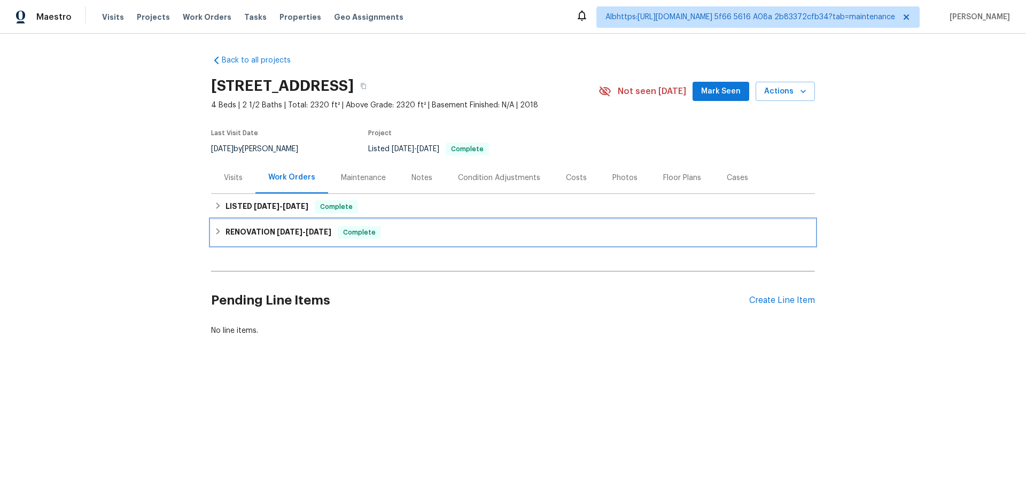
click at [296, 235] on span "[DATE]" at bounding box center [290, 231] width 26 height 7
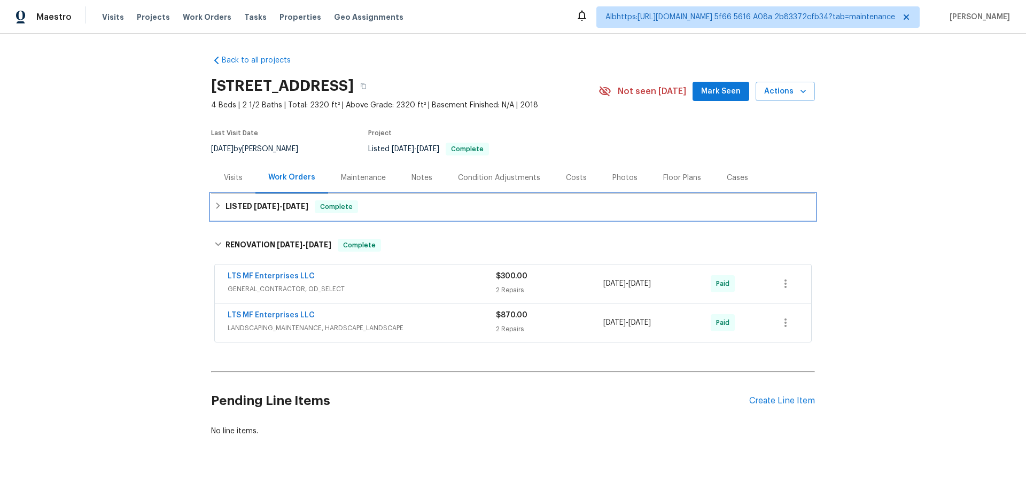
drag, startPoint x: 276, startPoint y: 214, endPoint x: 164, endPoint y: 231, distance: 113.1
click at [267, 214] on div "LISTED [DATE] - [DATE] Complete" at bounding box center [513, 207] width 604 height 26
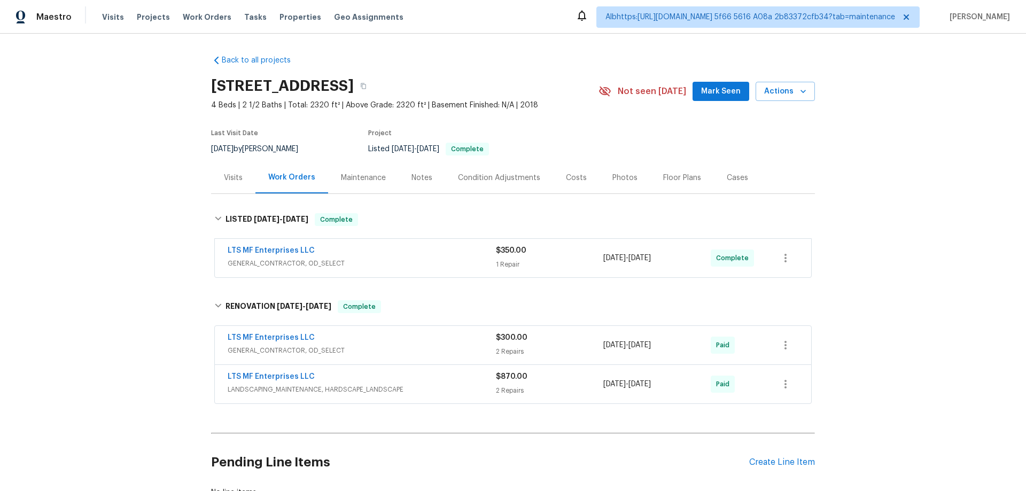
drag, startPoint x: 144, startPoint y: 239, endPoint x: 142, endPoint y: 244, distance: 5.5
click at [143, 241] on div "Back to all projects [STREET_ADDRESS] 4 Beds | 2 1/2 Baths | Total: 2320 ft² | …" at bounding box center [513, 262] width 1026 height 457
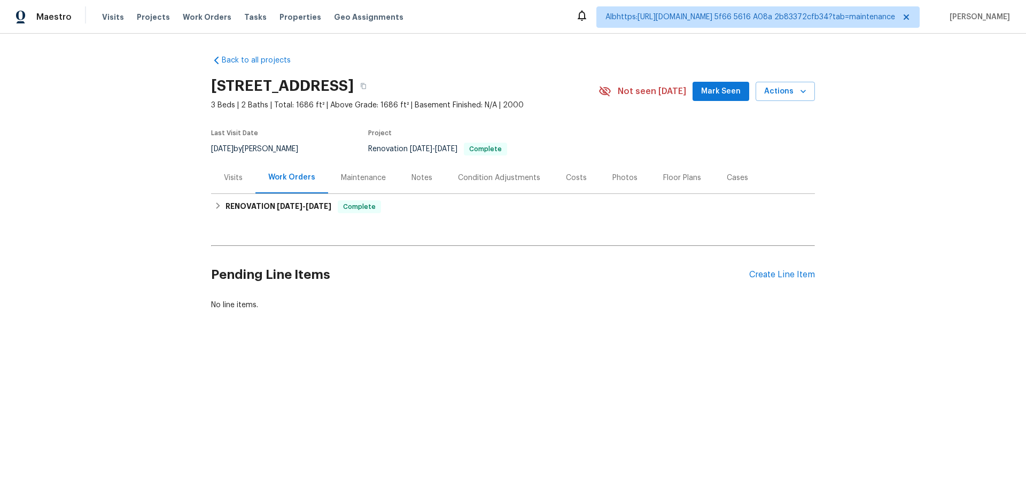
click at [278, 220] on div "Back to all projects [STREET_ADDRESS] 3 Beds | 2 Baths | Total: 1686 ft² | Abov…" at bounding box center [513, 182] width 604 height 273
drag, startPoint x: 263, startPoint y: 211, endPoint x: 258, endPoint y: 209, distance: 5.4
click at [260, 209] on h6 "RENOVATION [DATE] - [DATE]" at bounding box center [279, 206] width 106 height 13
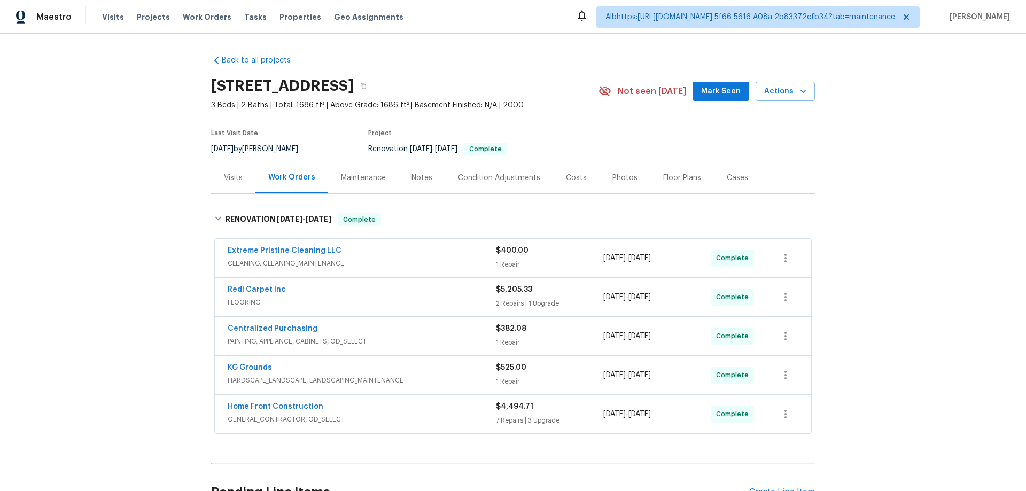
click at [165, 243] on div "Back to all projects 1616 Briarstone Way, Indianapolis, IN 46227 3 Beds | 2 Bat…" at bounding box center [513, 262] width 1026 height 457
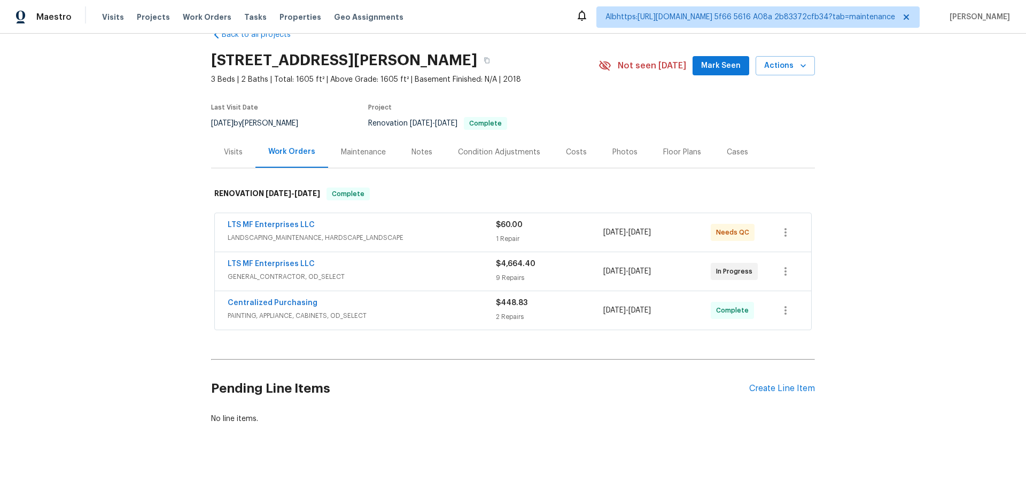
scroll to position [40, 0]
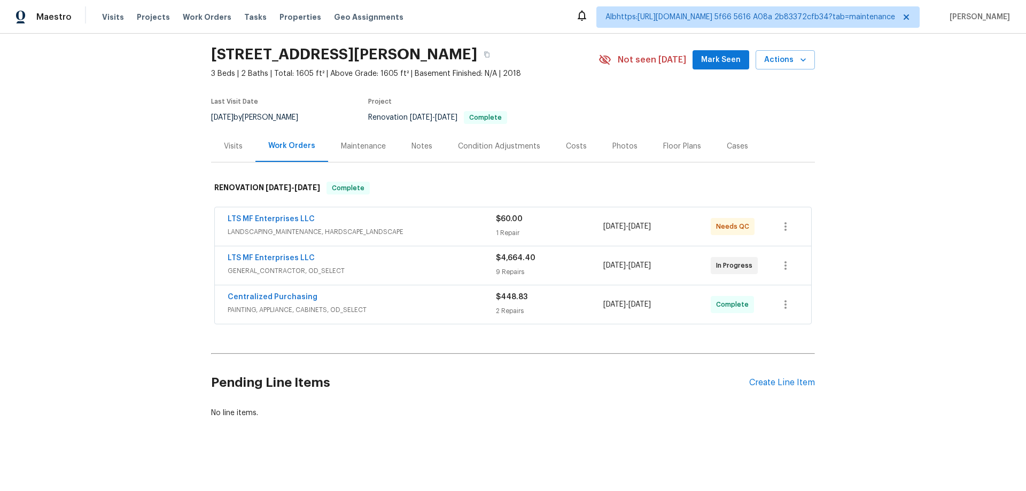
click at [87, 219] on div "Back to all projects [STREET_ADDRESS][PERSON_NAME] 3 Beds | 2 Baths | Total: 16…" at bounding box center [513, 262] width 1026 height 457
